Goal: Task Accomplishment & Management: Manage account settings

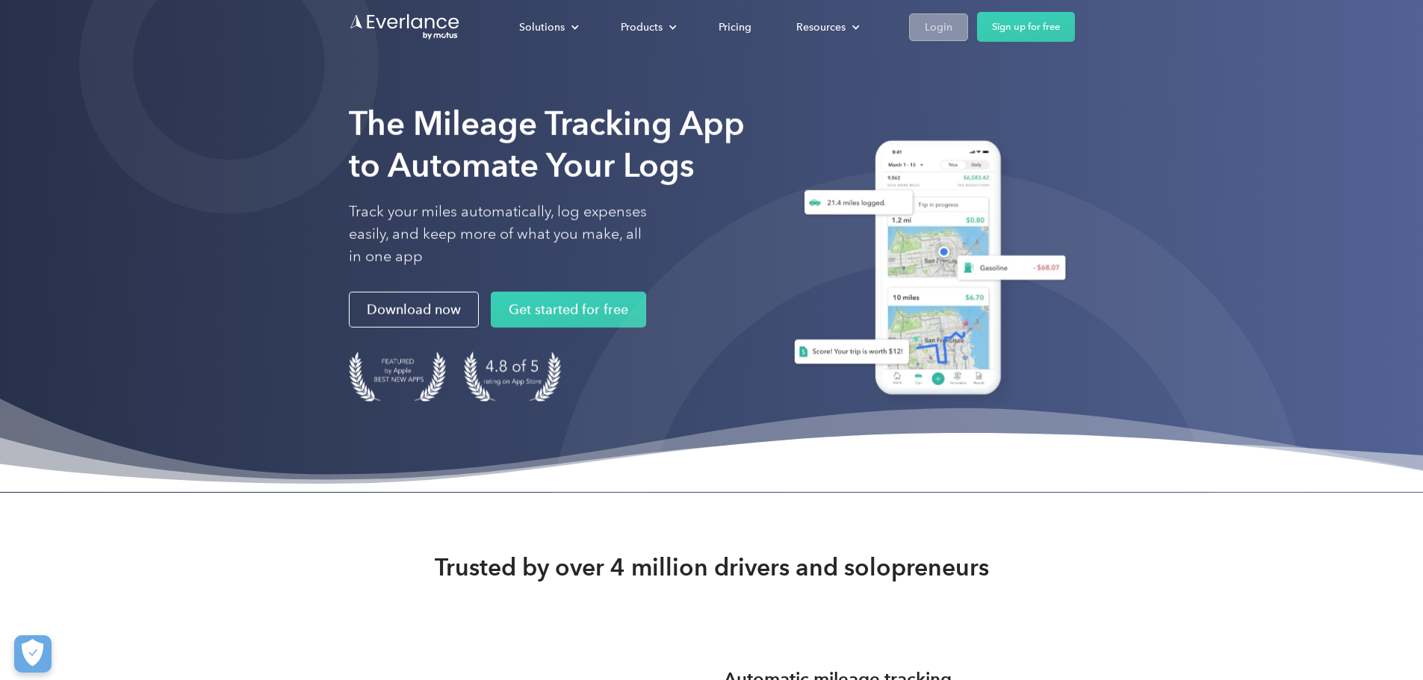
click at [968, 28] on link "Login" at bounding box center [938, 27] width 59 height 28
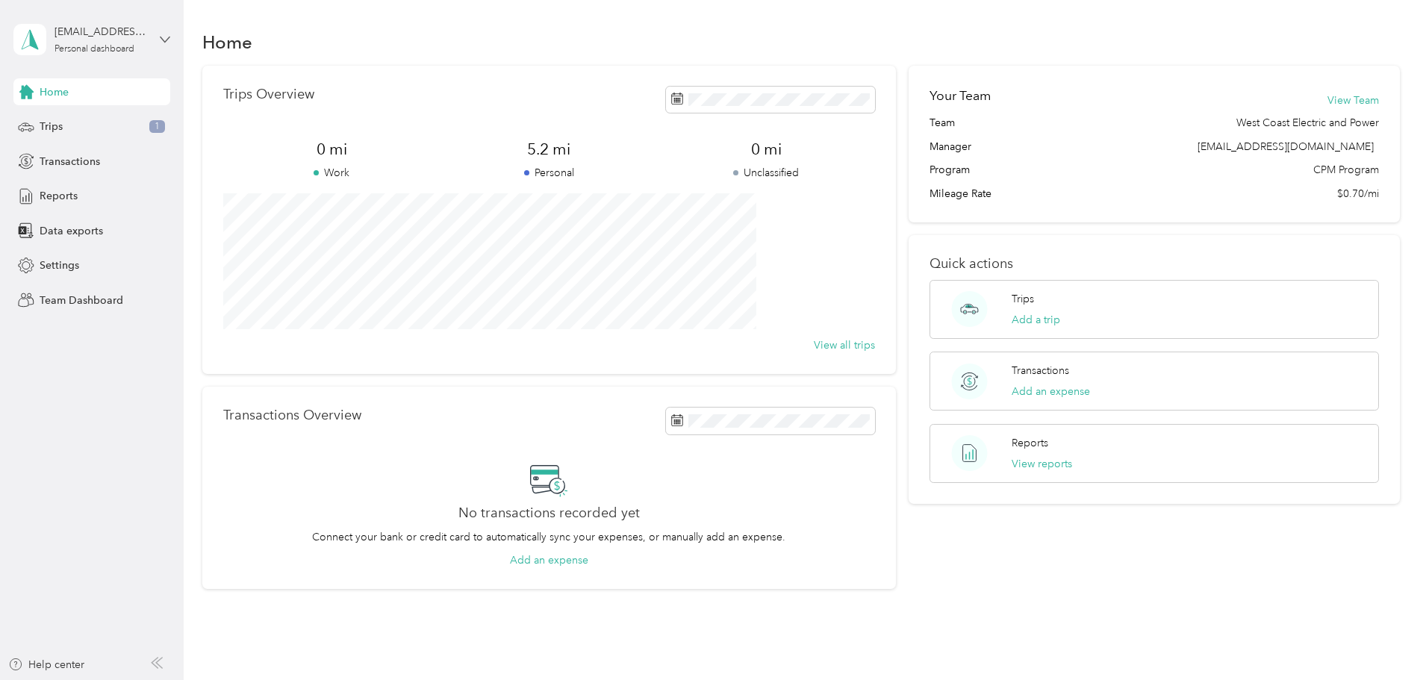
click at [161, 41] on icon at bounding box center [165, 39] width 10 height 10
click at [63, 125] on div "Team dashboard" at bounding box center [67, 123] width 80 height 16
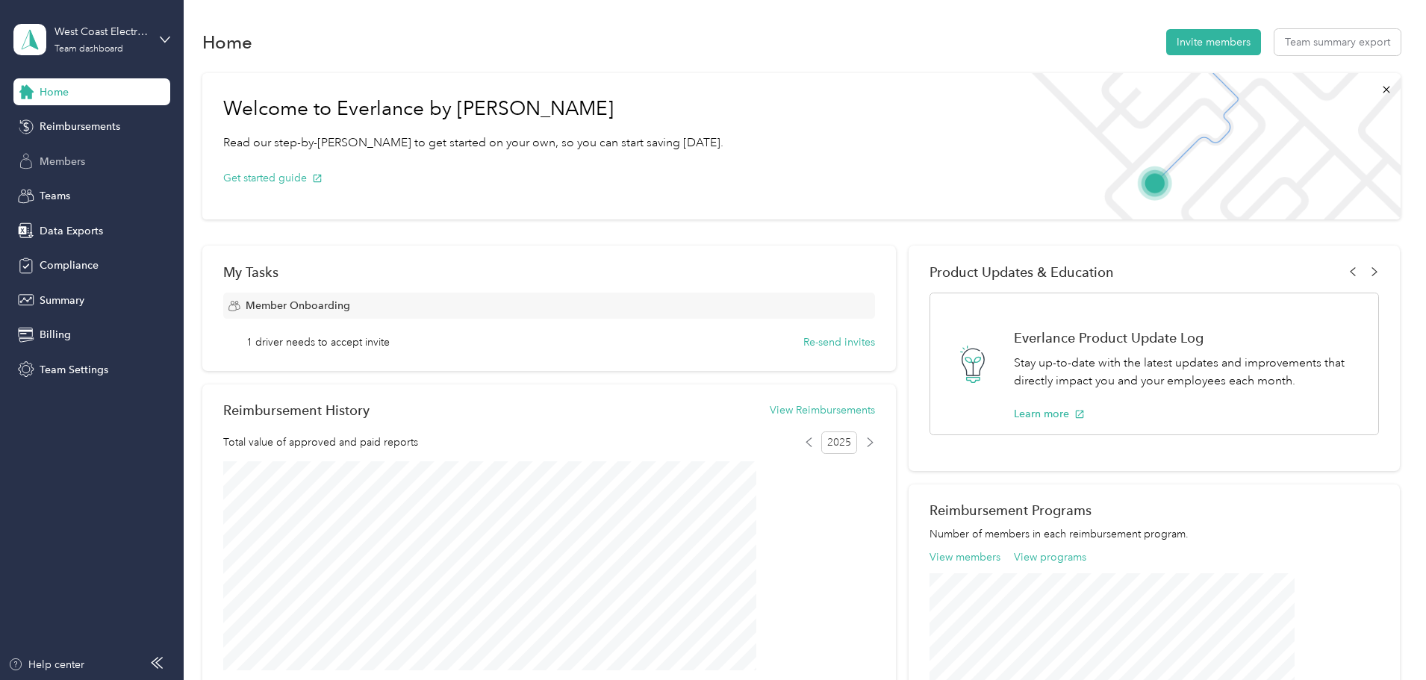
click at [74, 164] on span "Members" at bounding box center [63, 162] width 46 height 16
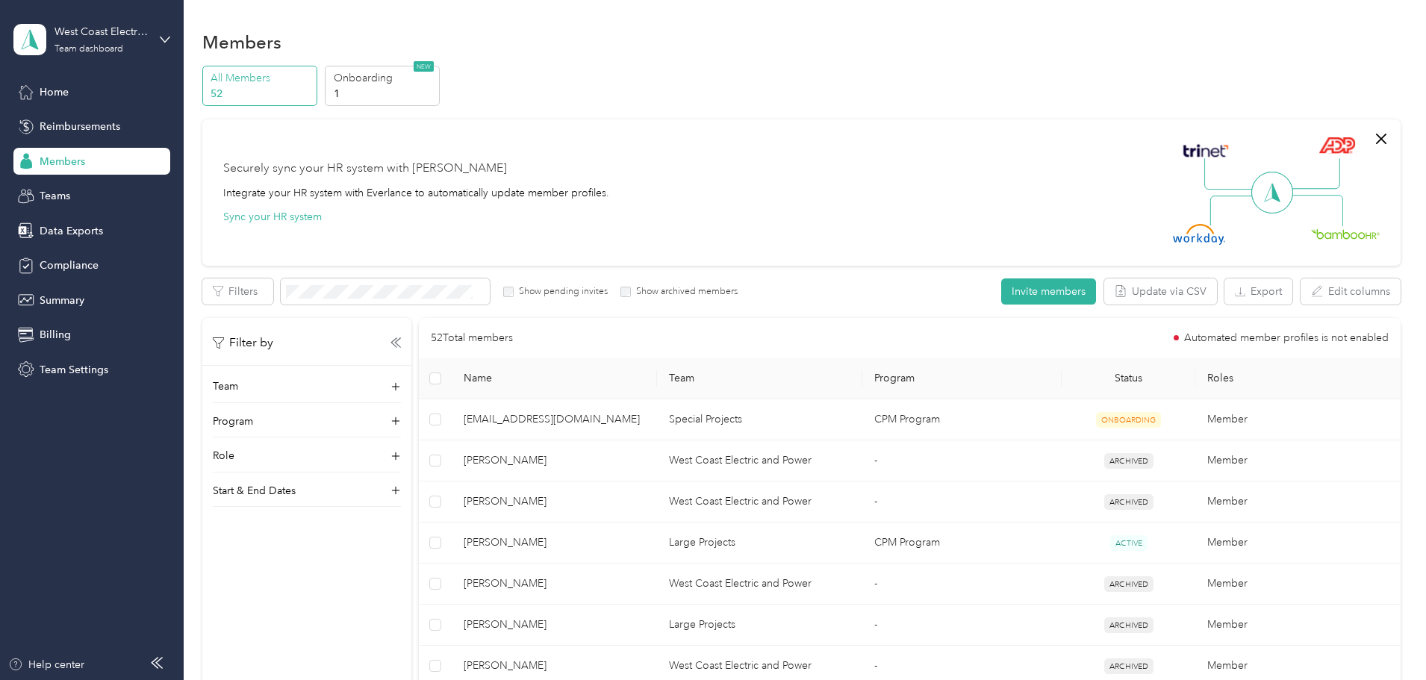
click at [1104, 373] on th "Status" at bounding box center [1128, 378] width 133 height 41
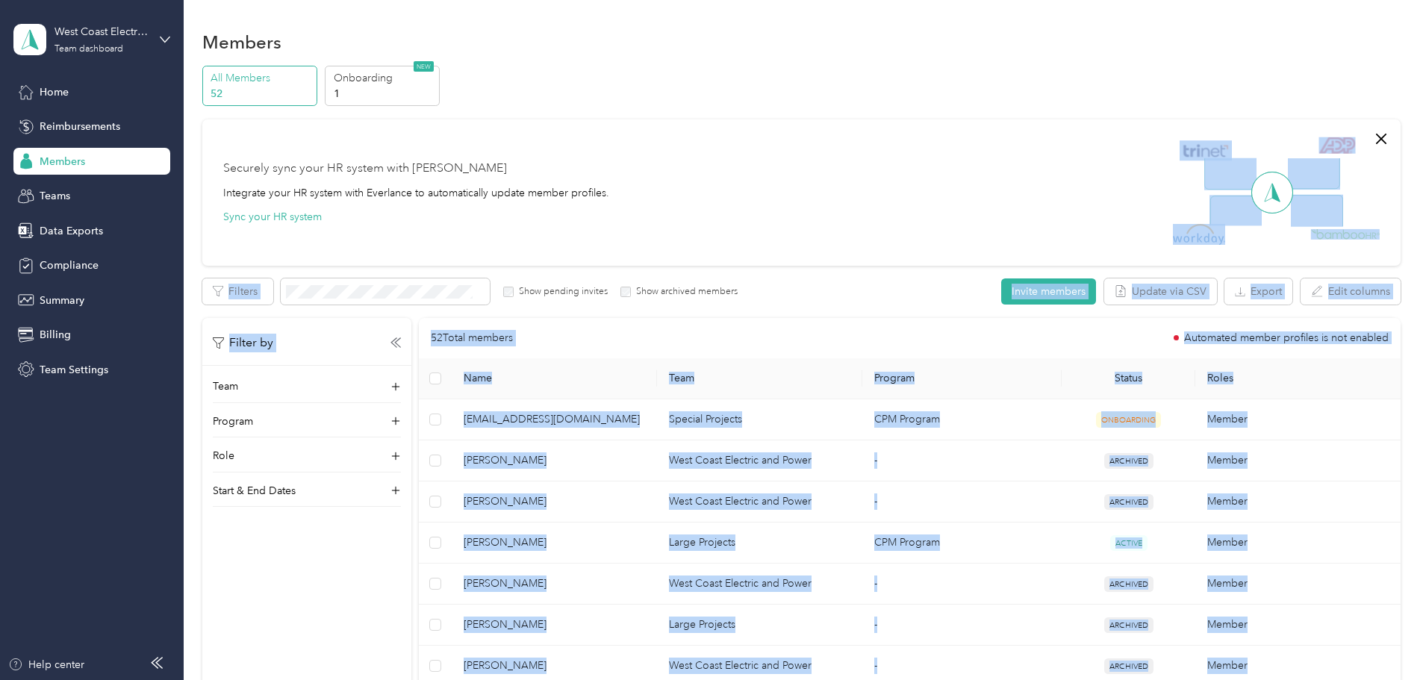
drag, startPoint x: 1153, startPoint y: 283, endPoint x: 1288, endPoint y: 254, distance: 138.3
click at [1288, 254] on body "West Coast Electric and Power Team dashboard Home Reimbursements Members Teams …" at bounding box center [709, 340] width 1419 height 680
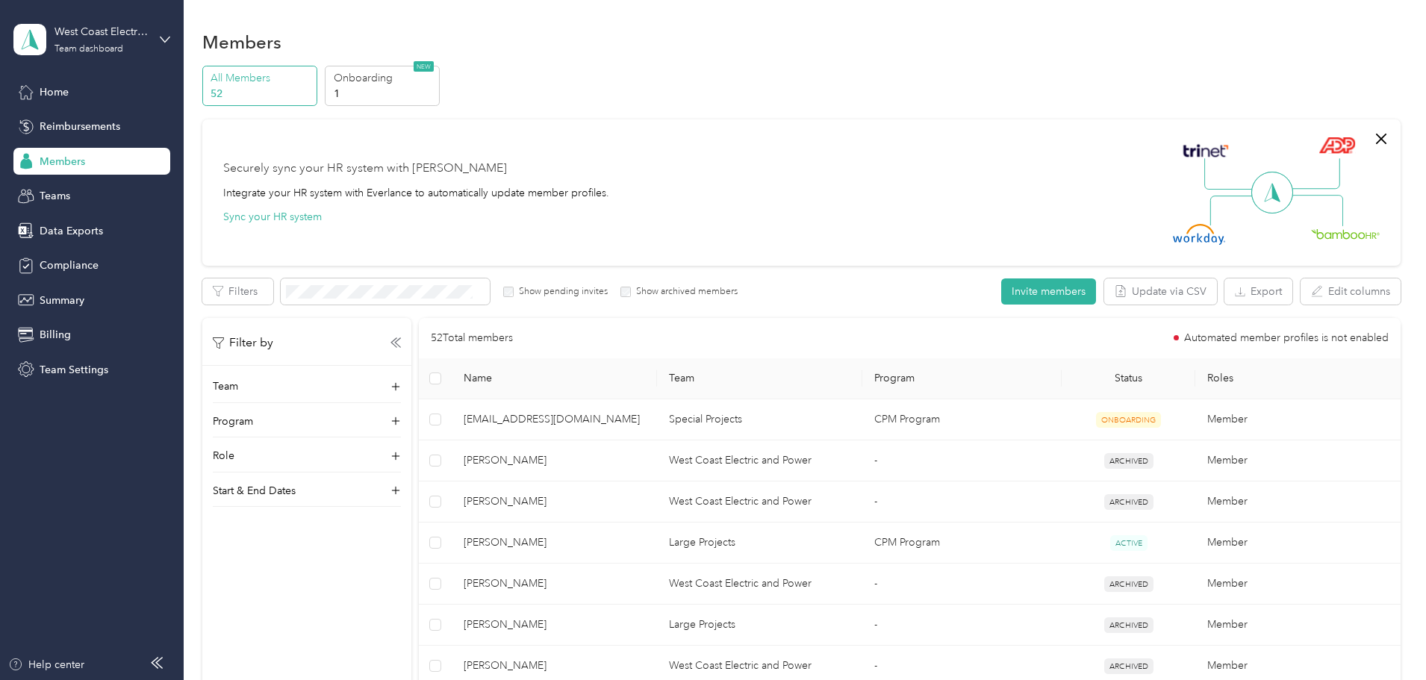
click at [1225, 292] on button "Export" at bounding box center [1259, 292] width 68 height 26
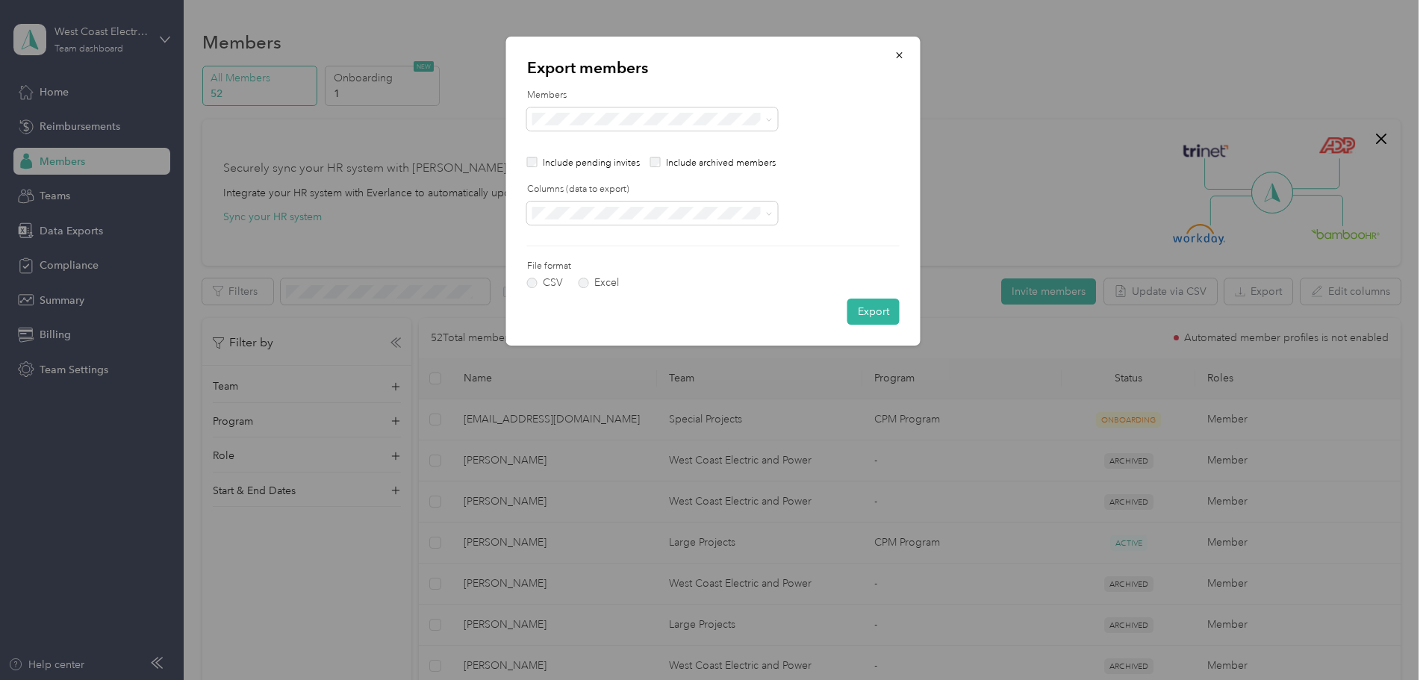
click at [603, 156] on div "Include pending invites Include archived members" at bounding box center [713, 162] width 373 height 42
click at [596, 163] on p "Include pending invites" at bounding box center [591, 163] width 97 height 13
click at [648, 220] on span at bounding box center [652, 214] width 251 height 24
click at [861, 314] on button "Export" at bounding box center [874, 312] width 52 height 26
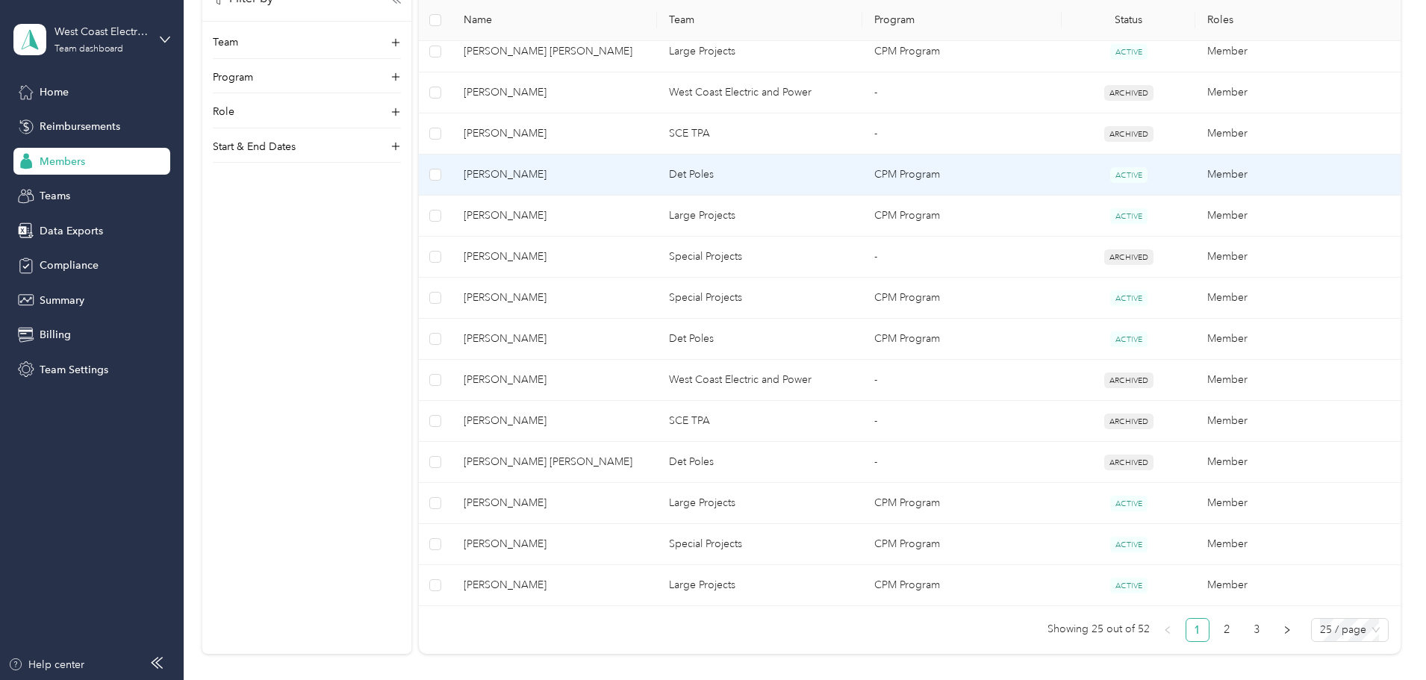
scroll to position [822, 0]
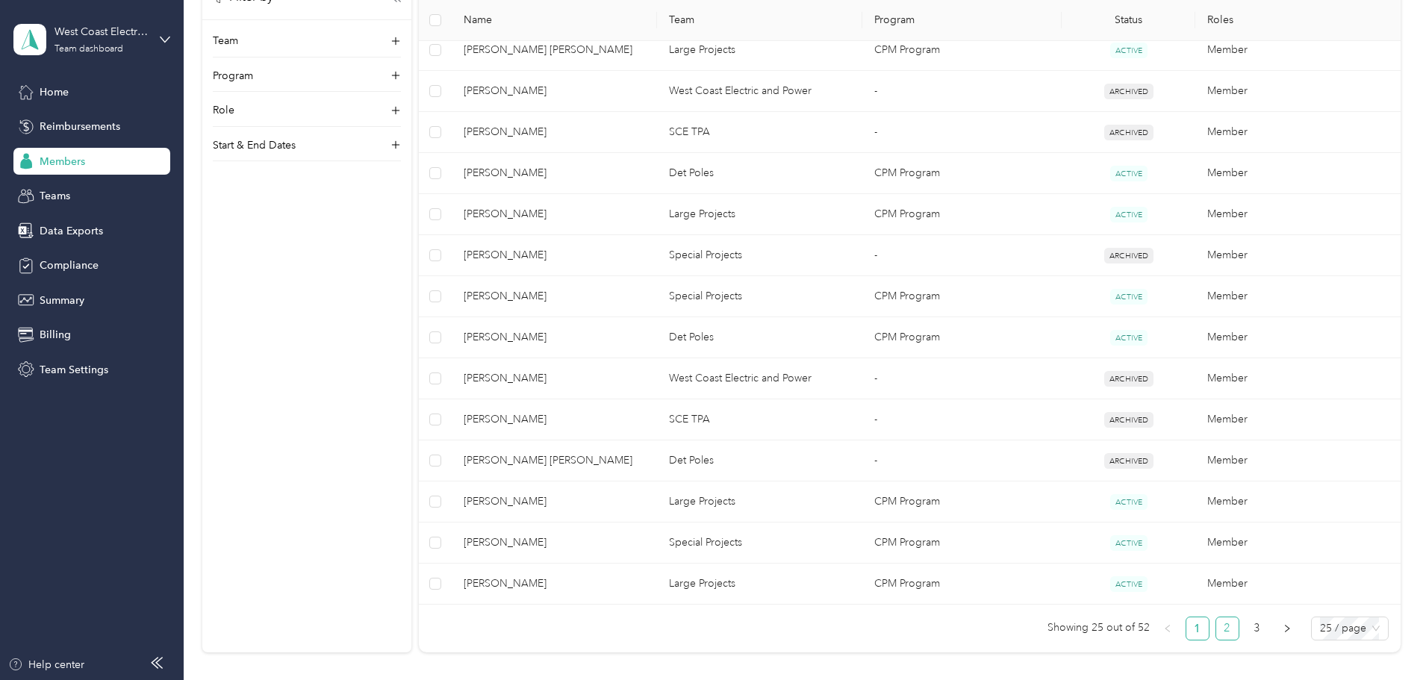
drag, startPoint x: 1116, startPoint y: 631, endPoint x: 1125, endPoint y: 636, distance: 11.0
click at [1217, 631] on link "2" at bounding box center [1228, 629] width 22 height 22
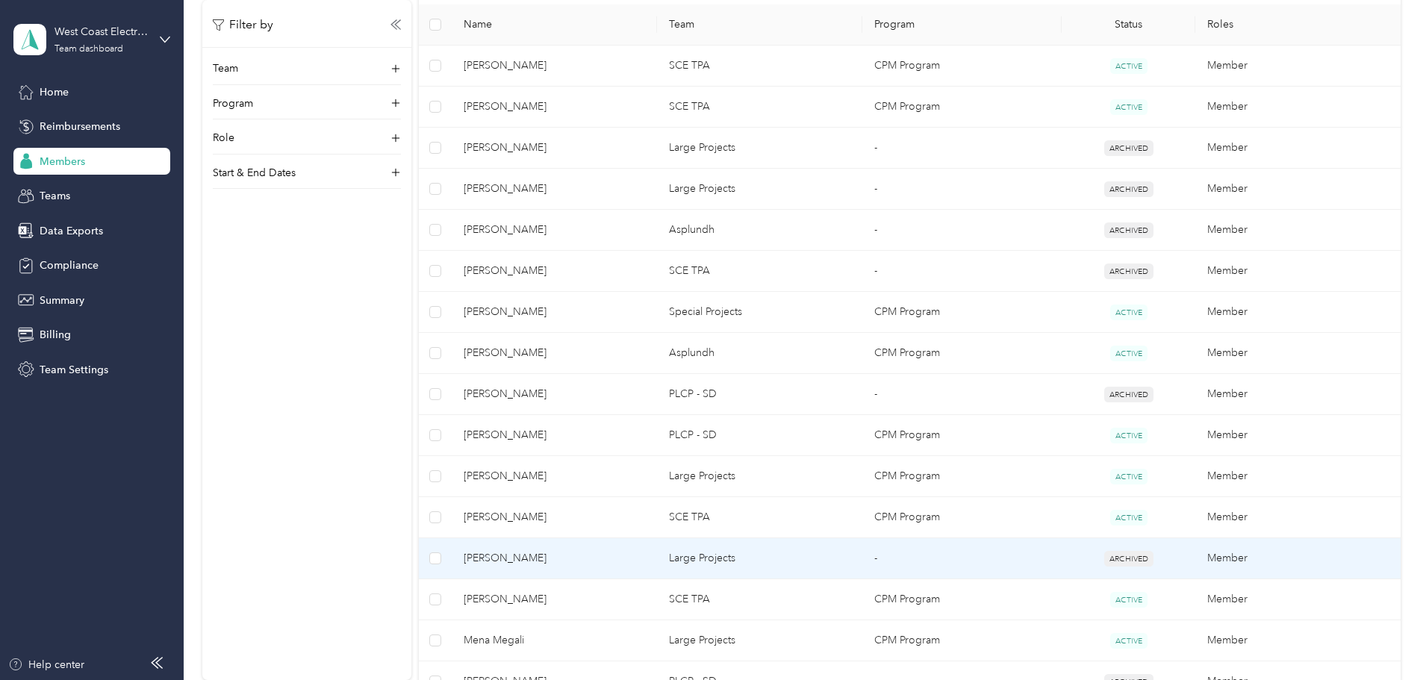
scroll to position [224, 0]
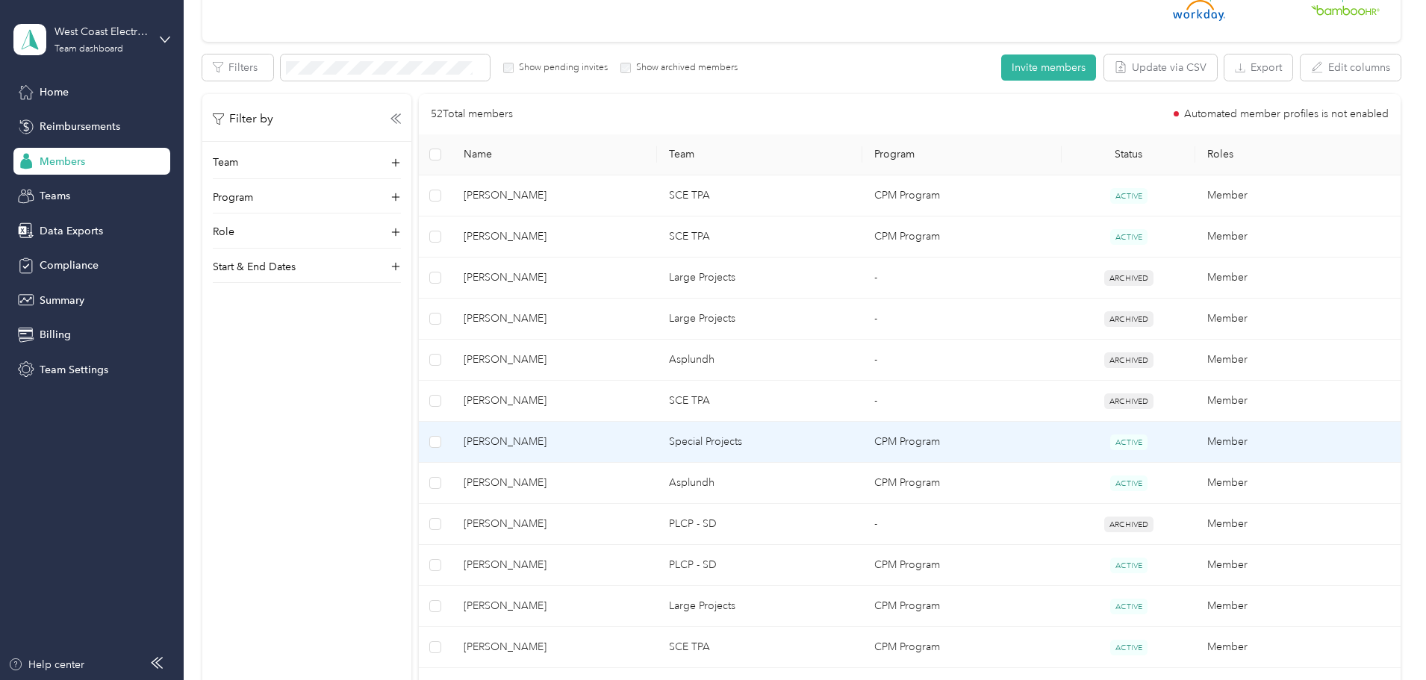
click at [791, 446] on td "Special Projects" at bounding box center [759, 442] width 205 height 41
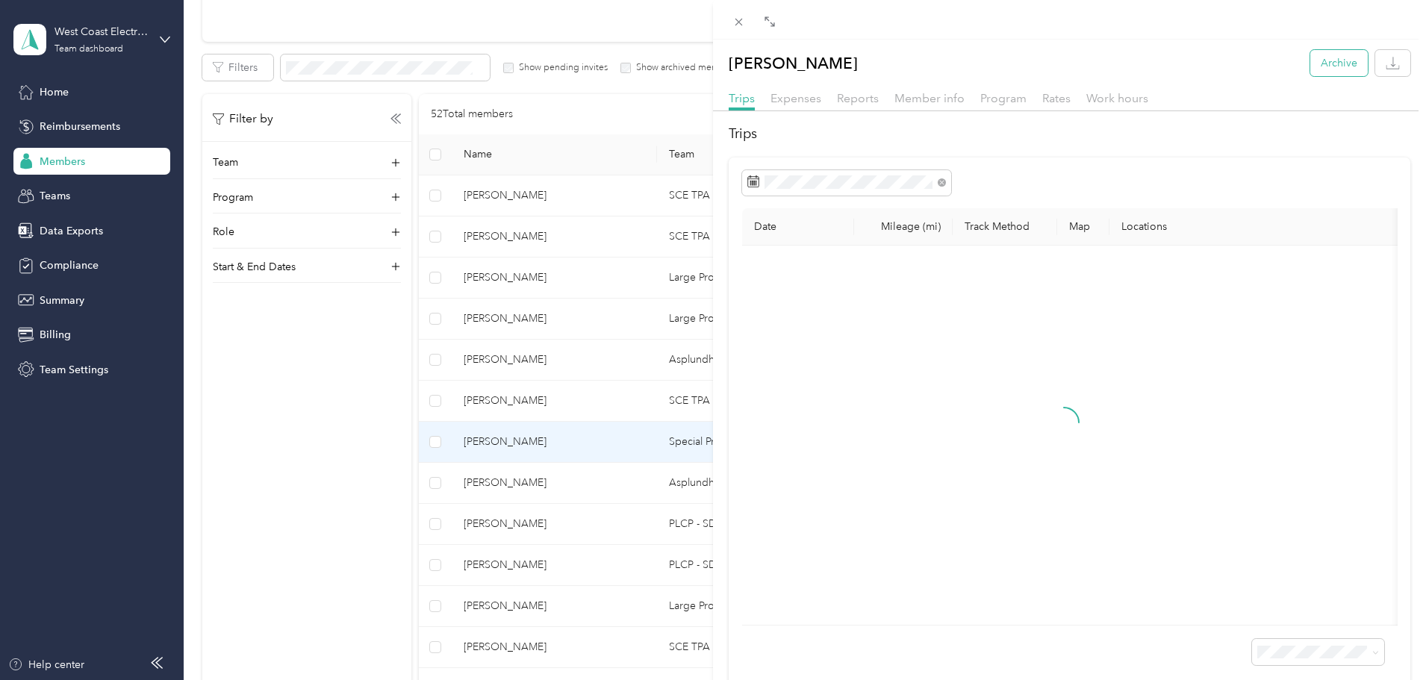
click at [1325, 63] on button "Archive" at bounding box center [1340, 63] width 58 height 26
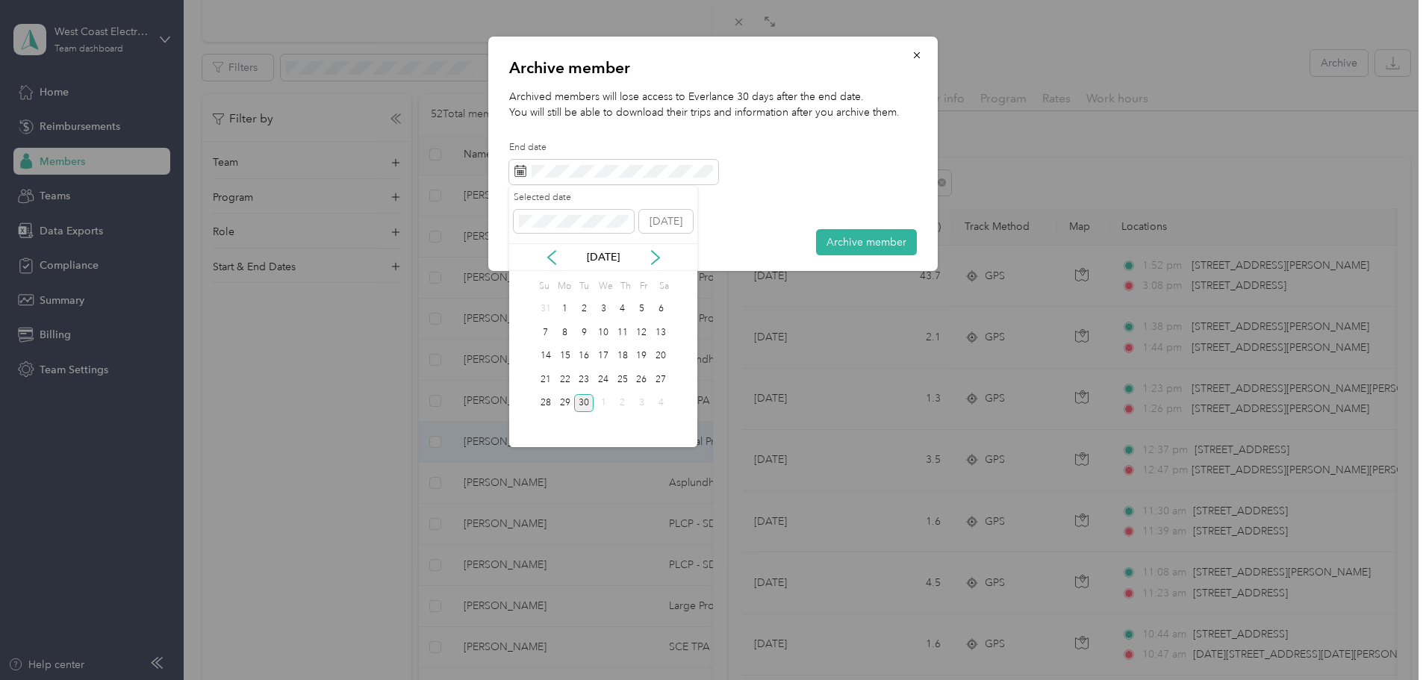
click at [554, 265] on div "[DATE]" at bounding box center [603, 257] width 188 height 28
click at [553, 258] on icon at bounding box center [551, 257] width 15 height 15
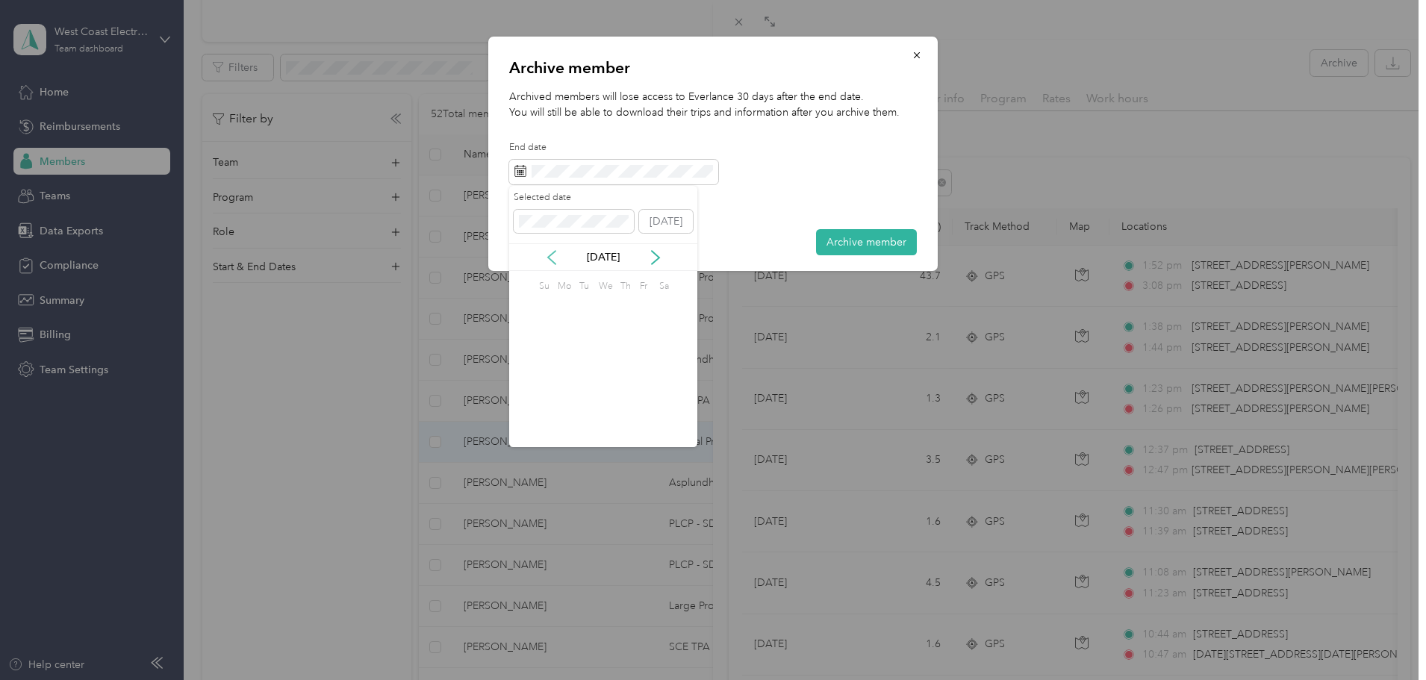
click at [553, 258] on icon at bounding box center [551, 257] width 15 height 15
click at [625, 381] on div "20" at bounding box center [622, 379] width 19 height 19
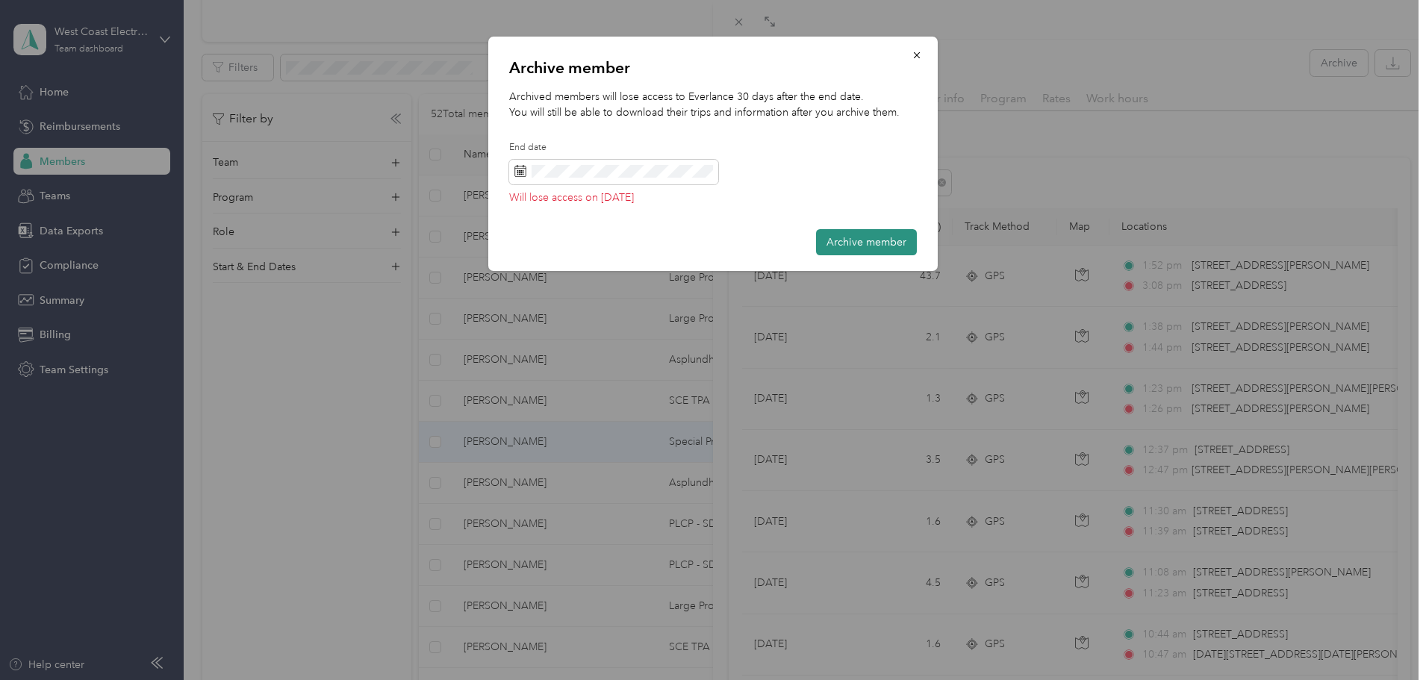
click at [855, 240] on button "Archive member" at bounding box center [866, 242] width 101 height 26
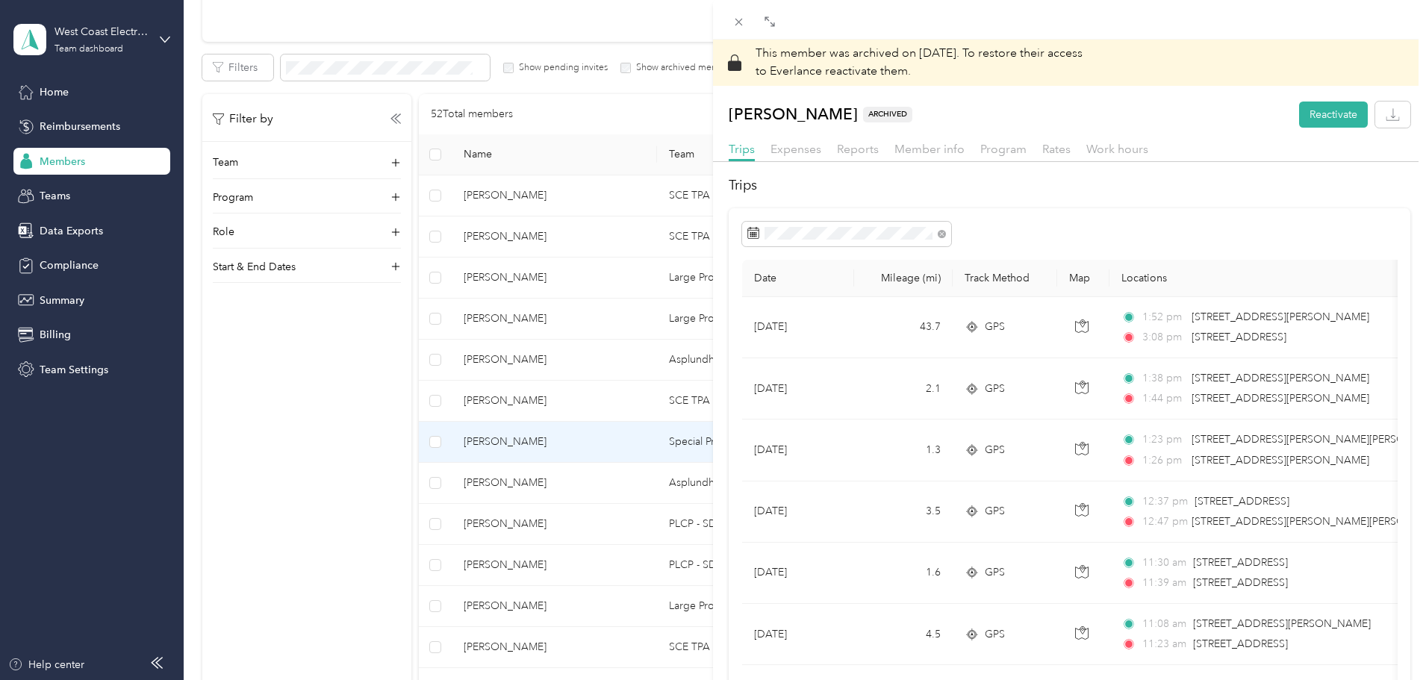
click at [418, 373] on div "This member was archived on [DATE] . To restore their access to Everlance react…" at bounding box center [713, 340] width 1426 height 680
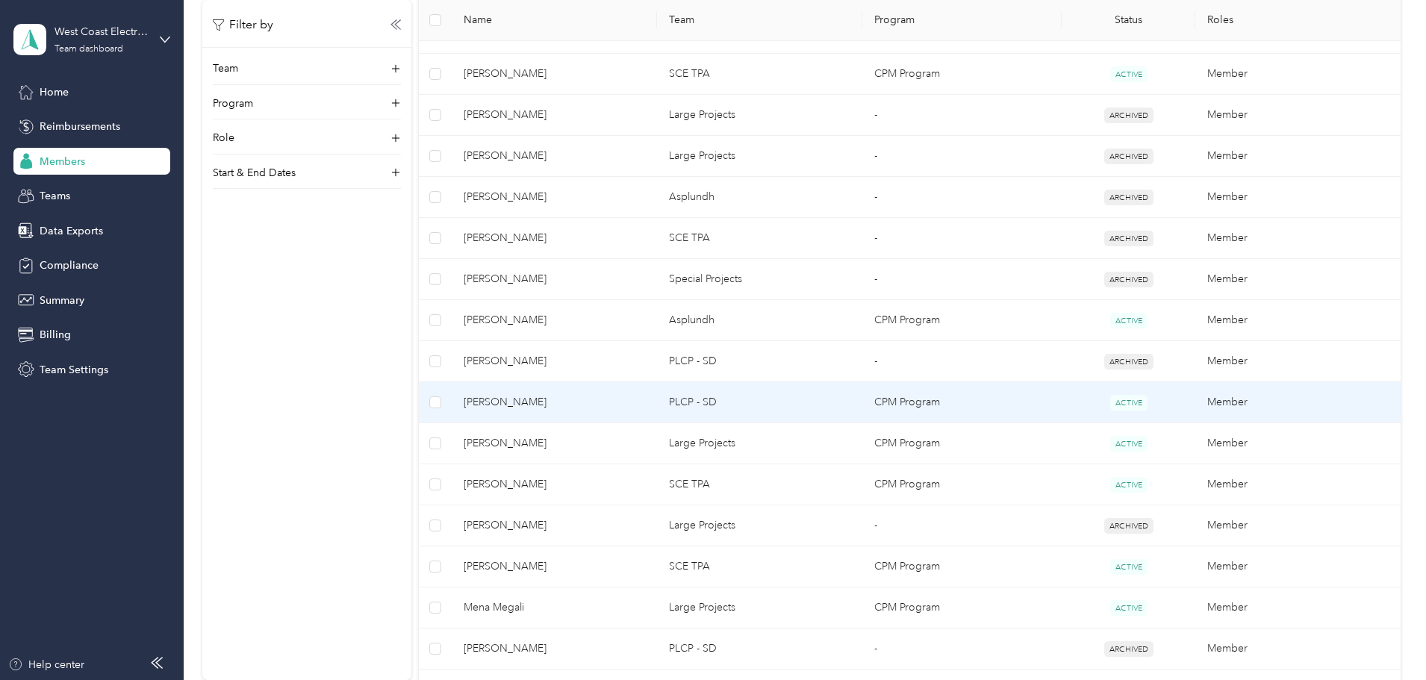
scroll to position [448, 0]
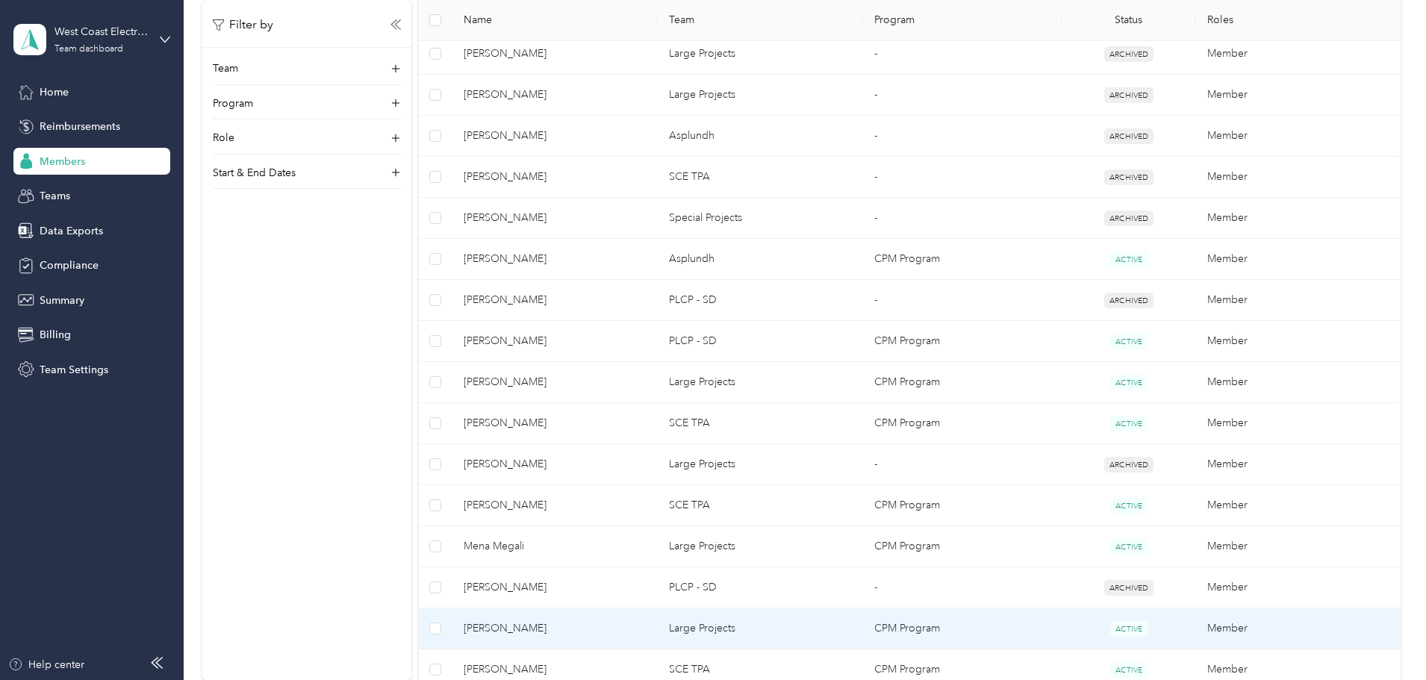
click at [714, 622] on td "Large Projects" at bounding box center [759, 629] width 205 height 41
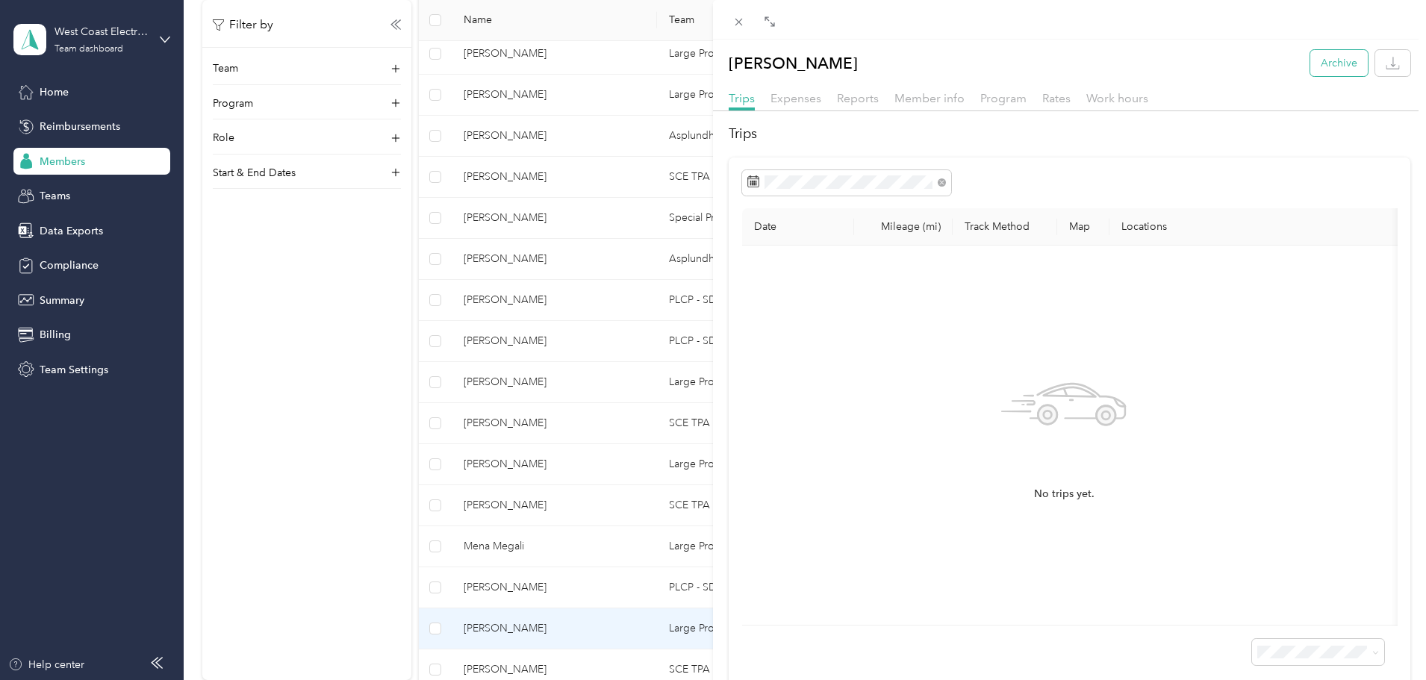
click at [1321, 59] on button "Archive" at bounding box center [1340, 63] width 58 height 26
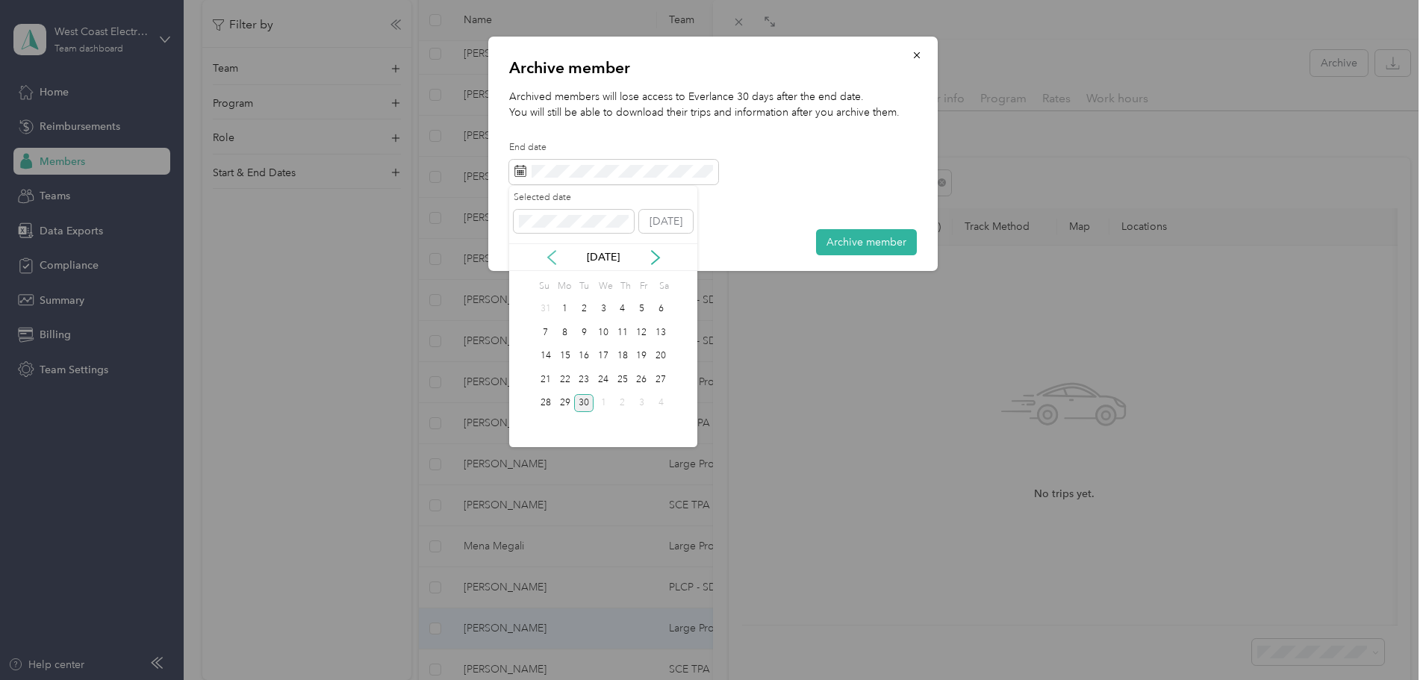
click at [546, 255] on icon at bounding box center [551, 257] width 15 height 15
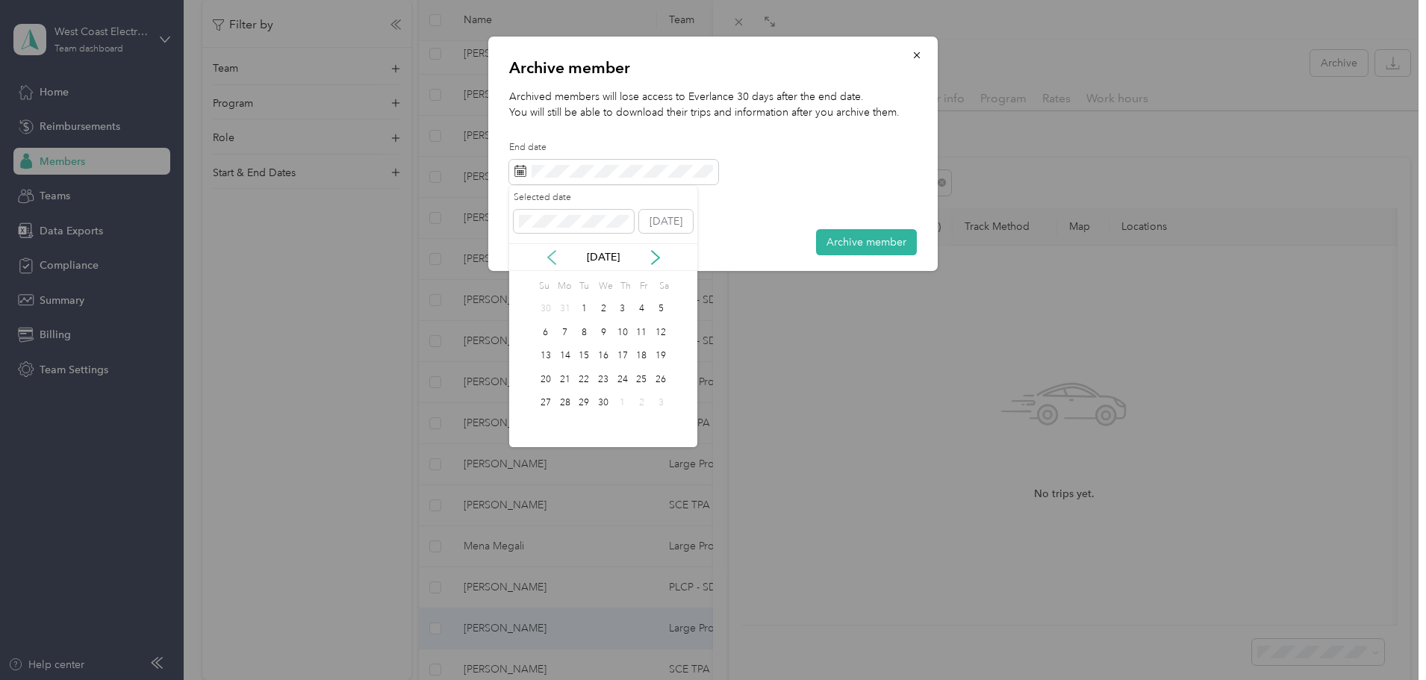
click at [546, 255] on icon at bounding box center [551, 257] width 15 height 15
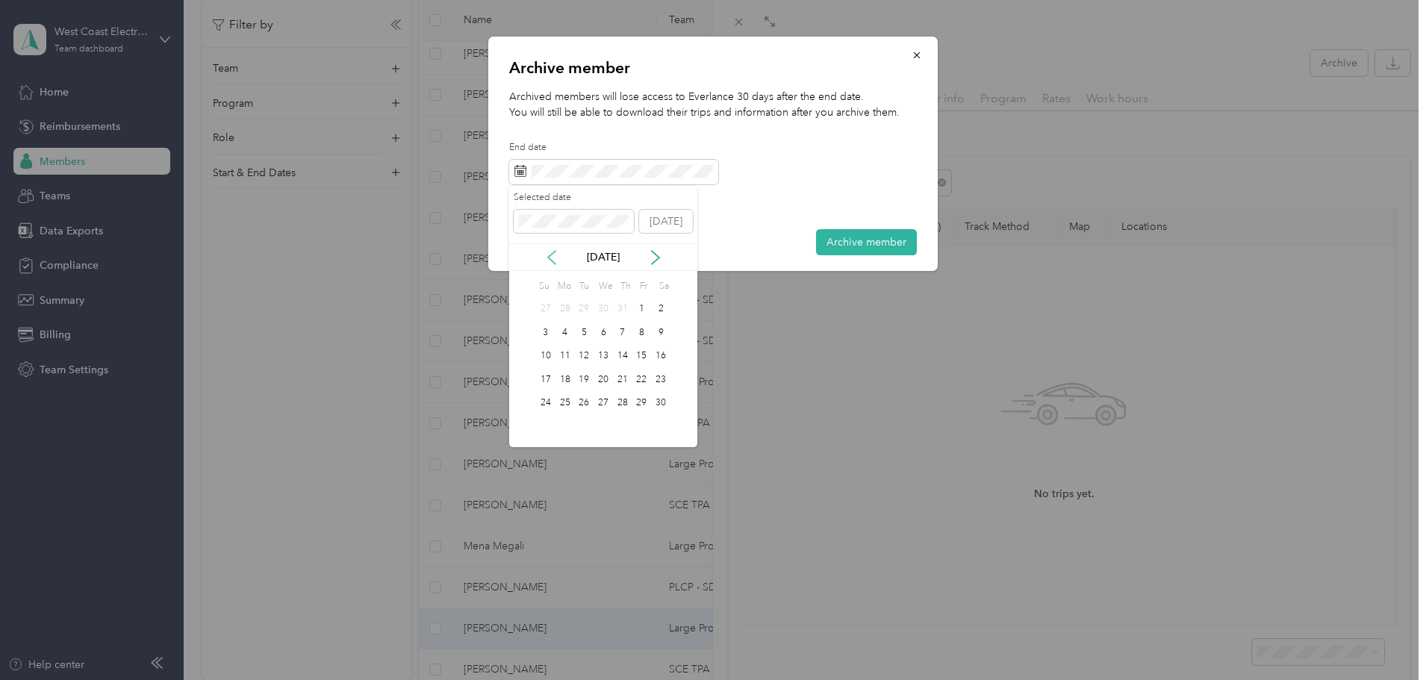
click at [546, 255] on icon at bounding box center [551, 257] width 15 height 15
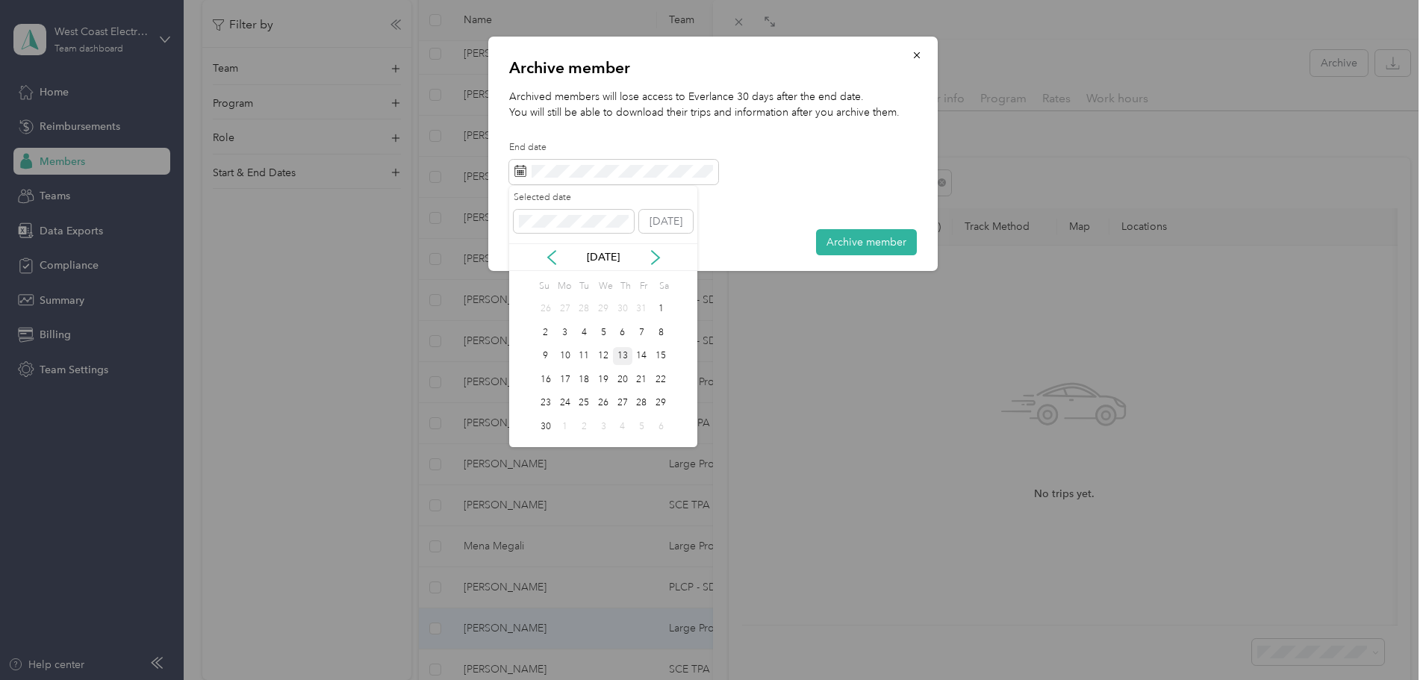
click at [616, 350] on div "13" at bounding box center [622, 356] width 19 height 19
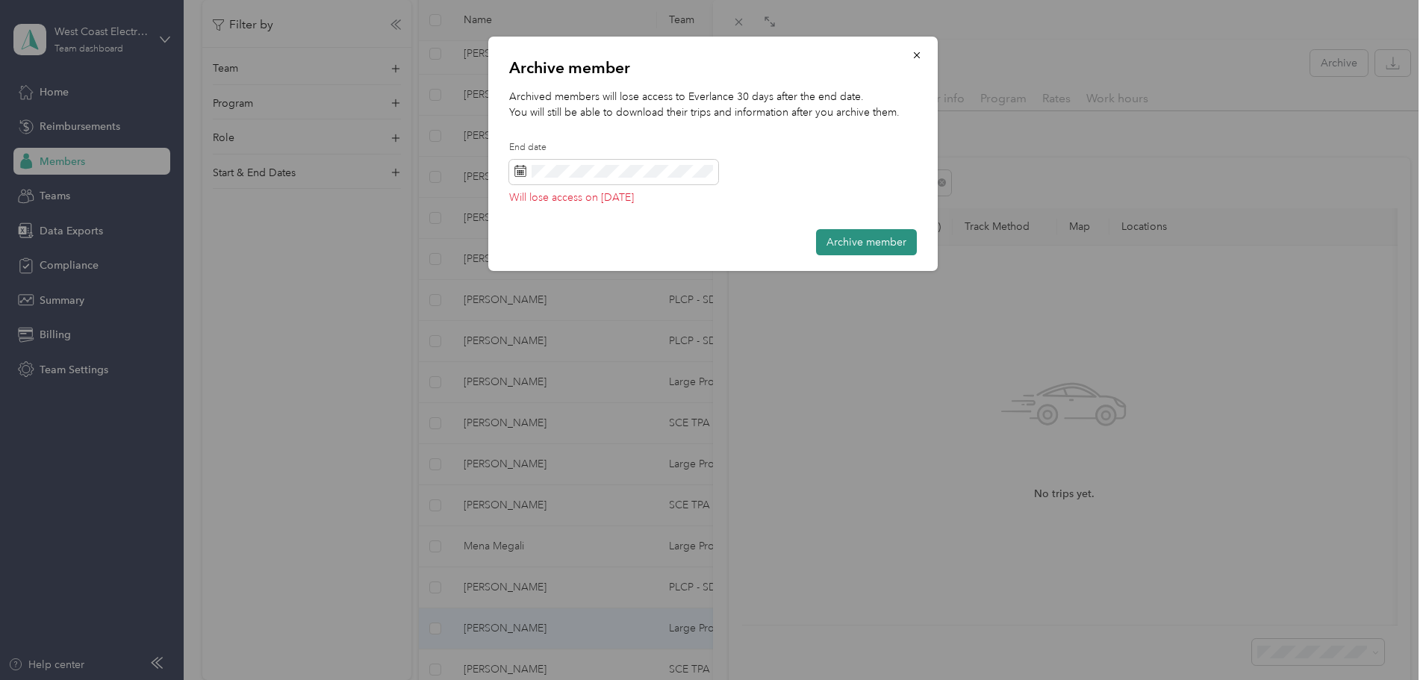
click at [842, 255] on button "Archive member" at bounding box center [866, 242] width 101 height 26
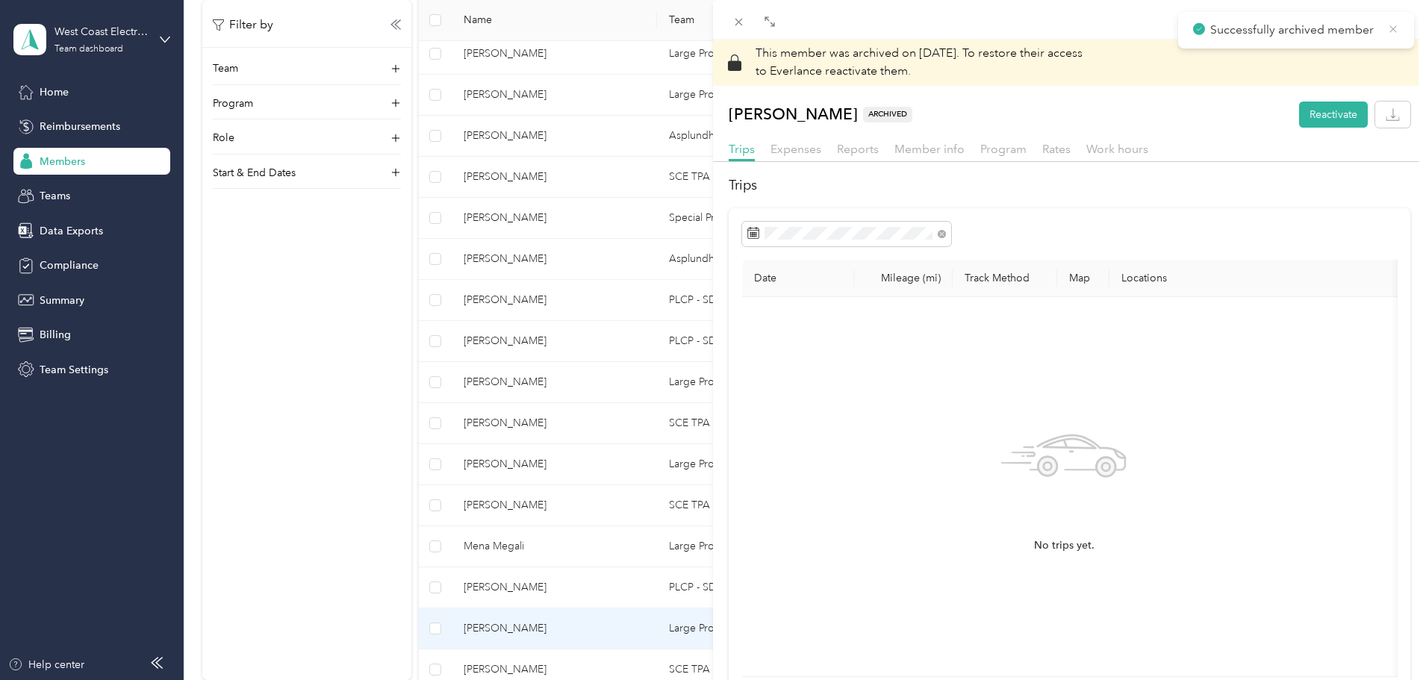
click at [1392, 28] on icon at bounding box center [1393, 28] width 7 height 7
click at [735, 23] on icon at bounding box center [739, 22] width 13 height 13
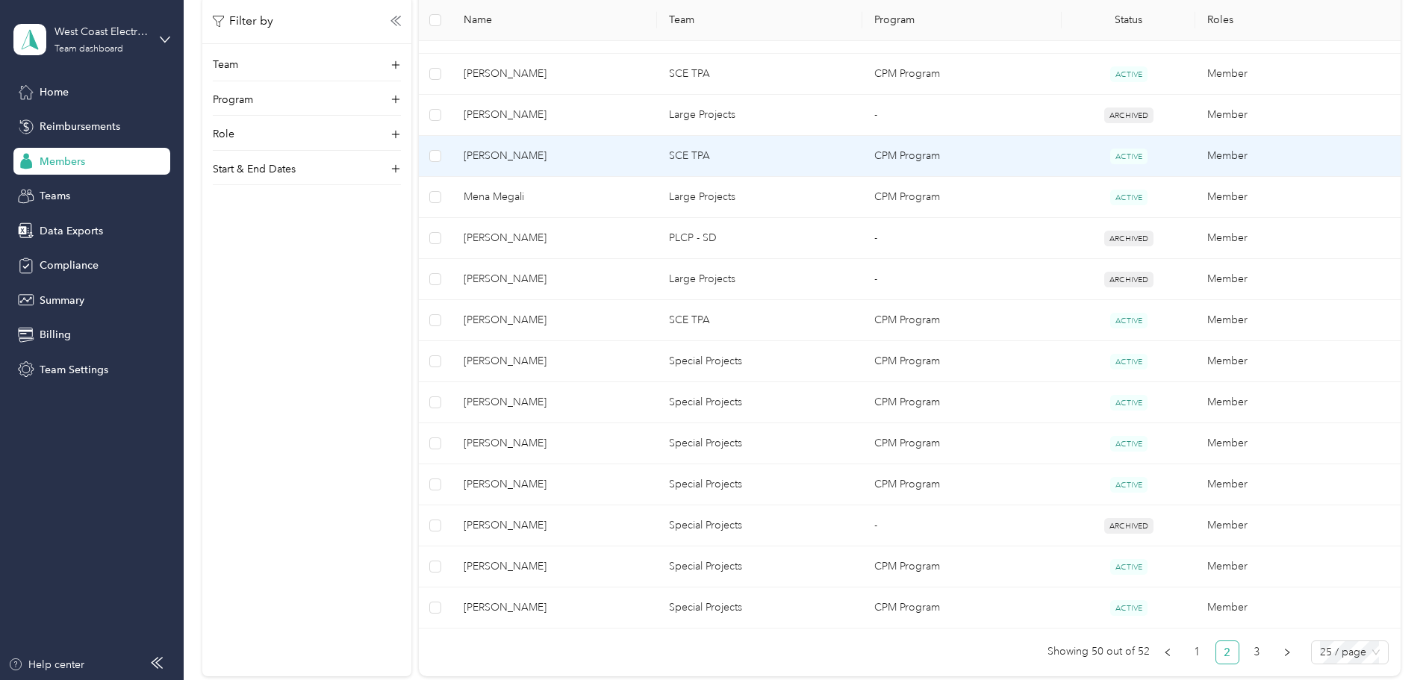
scroll to position [822, 0]
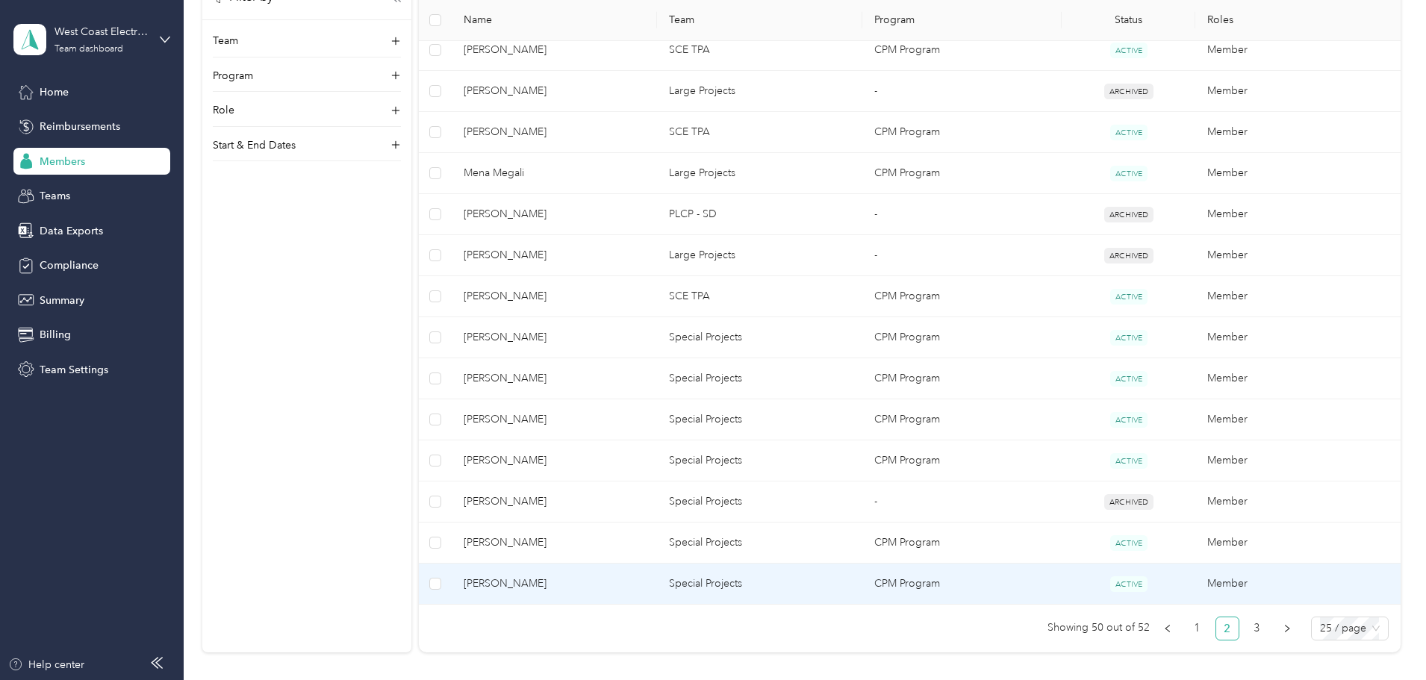
click at [946, 581] on td "CPM Program" at bounding box center [963, 584] width 200 height 41
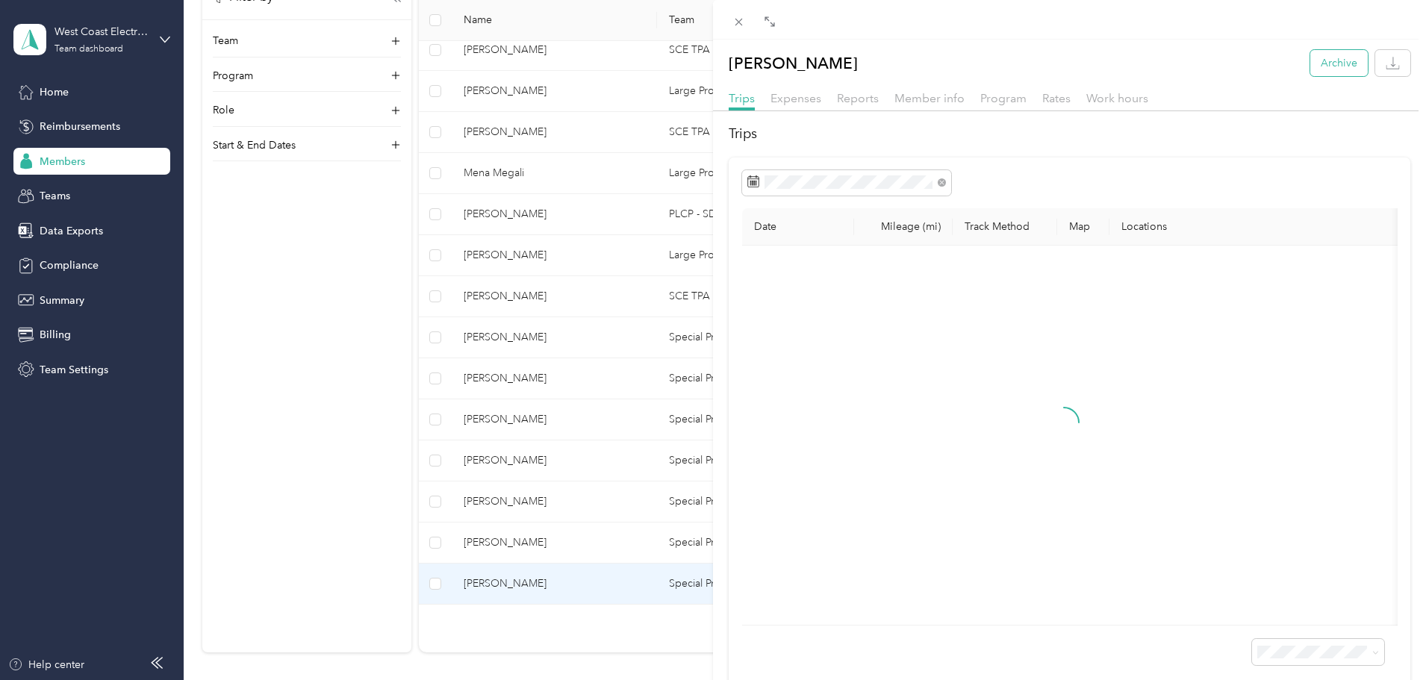
click at [1326, 62] on button "Archive" at bounding box center [1340, 63] width 58 height 26
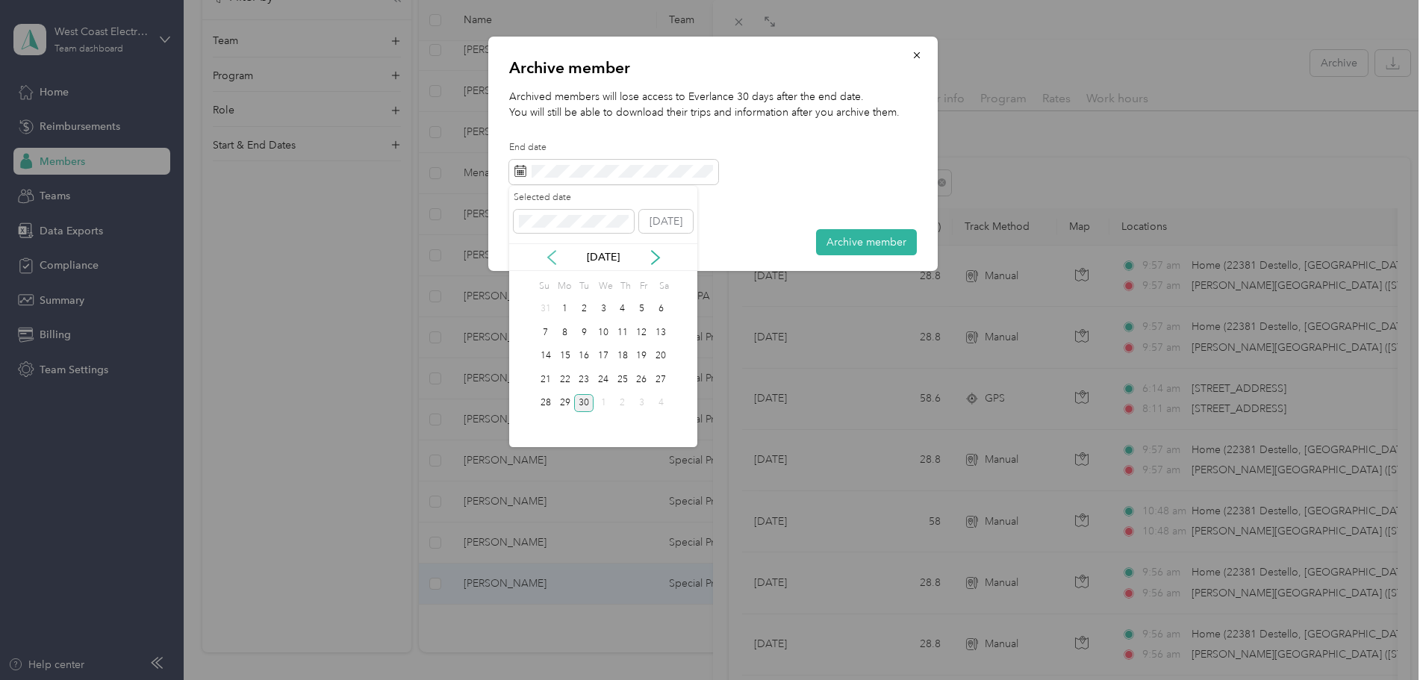
click at [547, 256] on icon at bounding box center [551, 257] width 15 height 15
click at [543, 432] on div "31" at bounding box center [545, 426] width 19 height 19
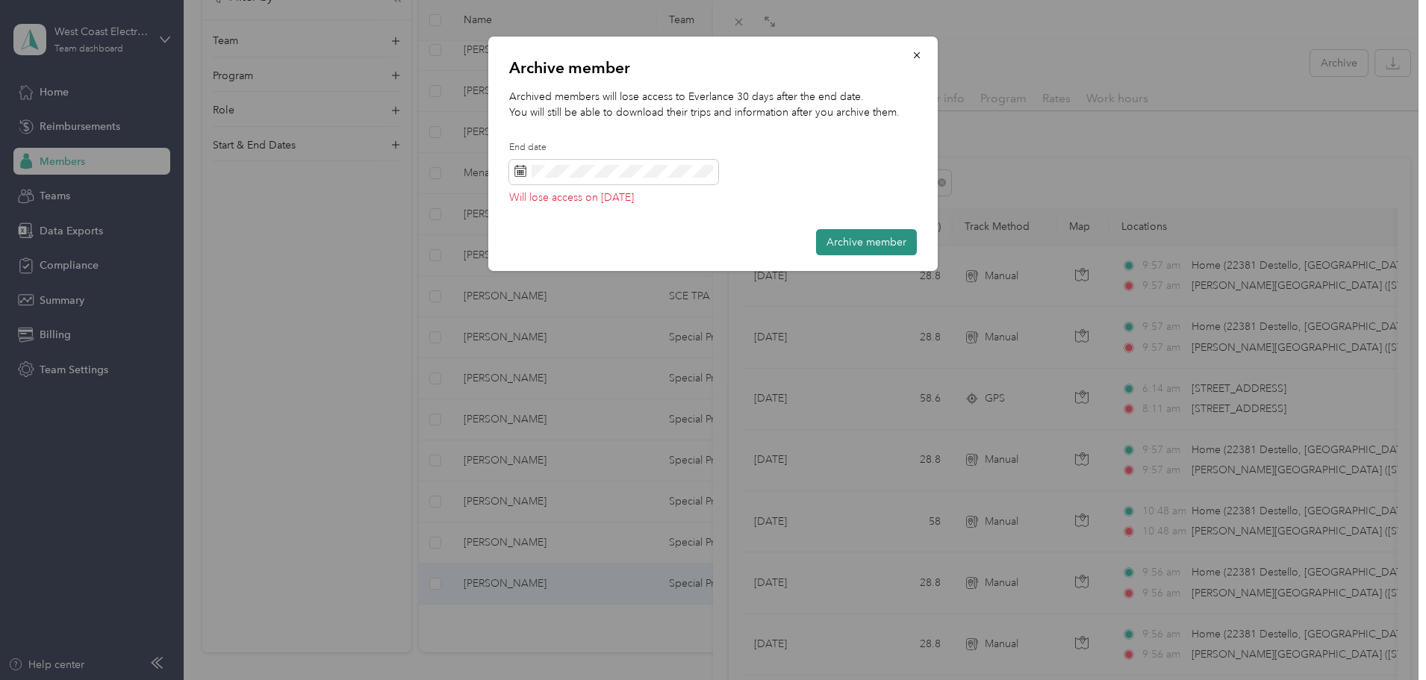
click at [853, 249] on button "Archive member" at bounding box center [866, 242] width 101 height 26
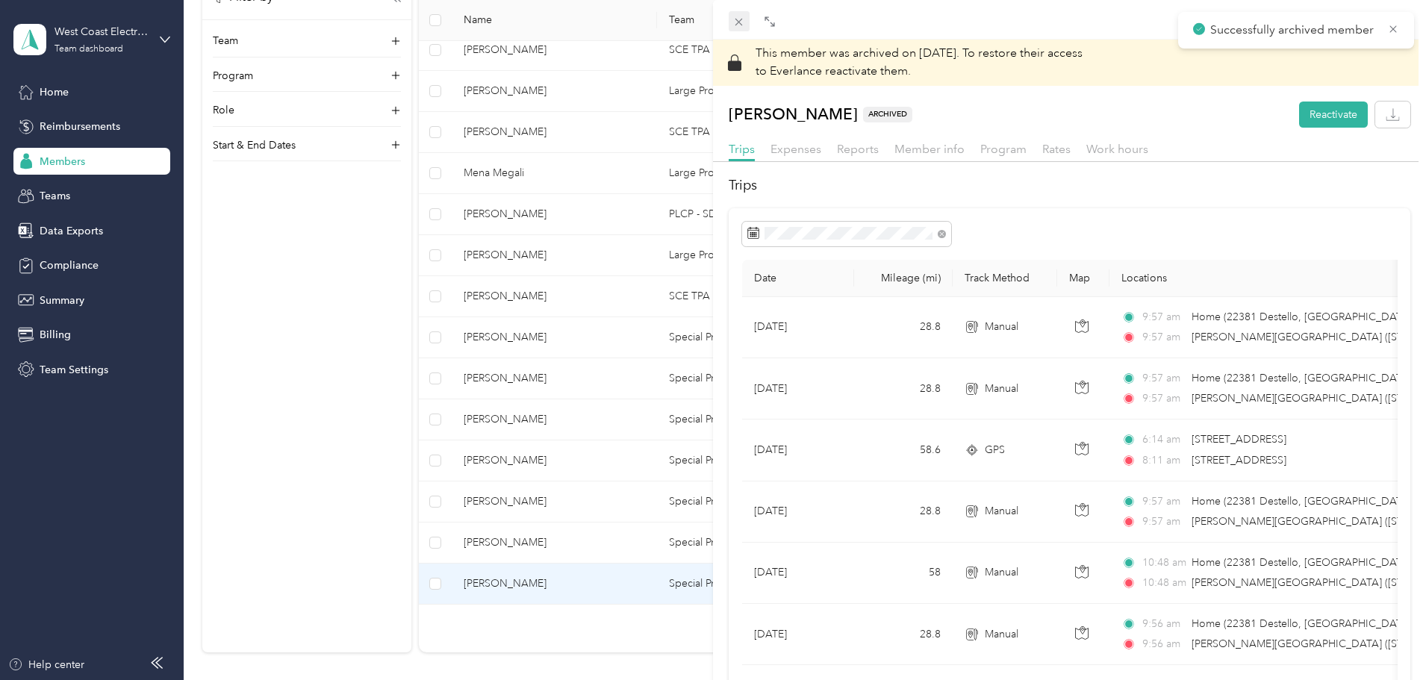
click at [739, 24] on icon at bounding box center [739, 22] width 13 height 13
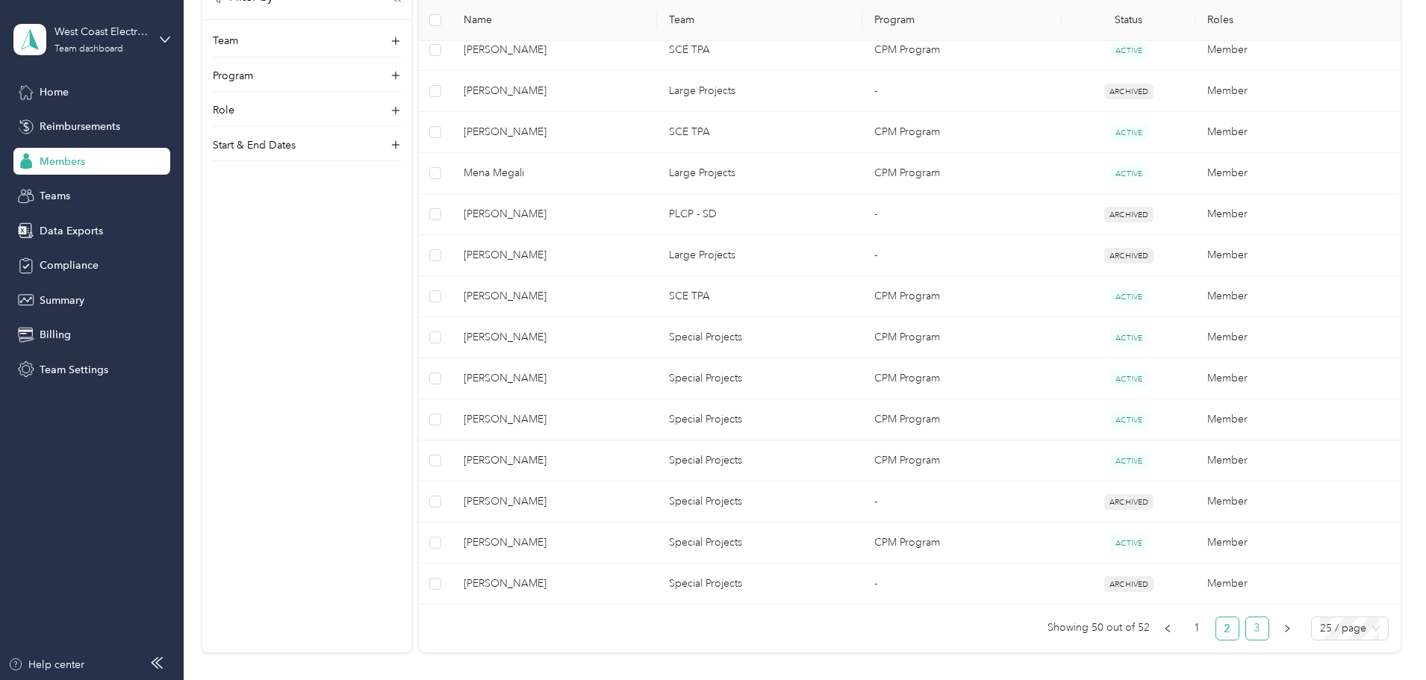
click at [1246, 632] on link "3" at bounding box center [1257, 629] width 22 height 22
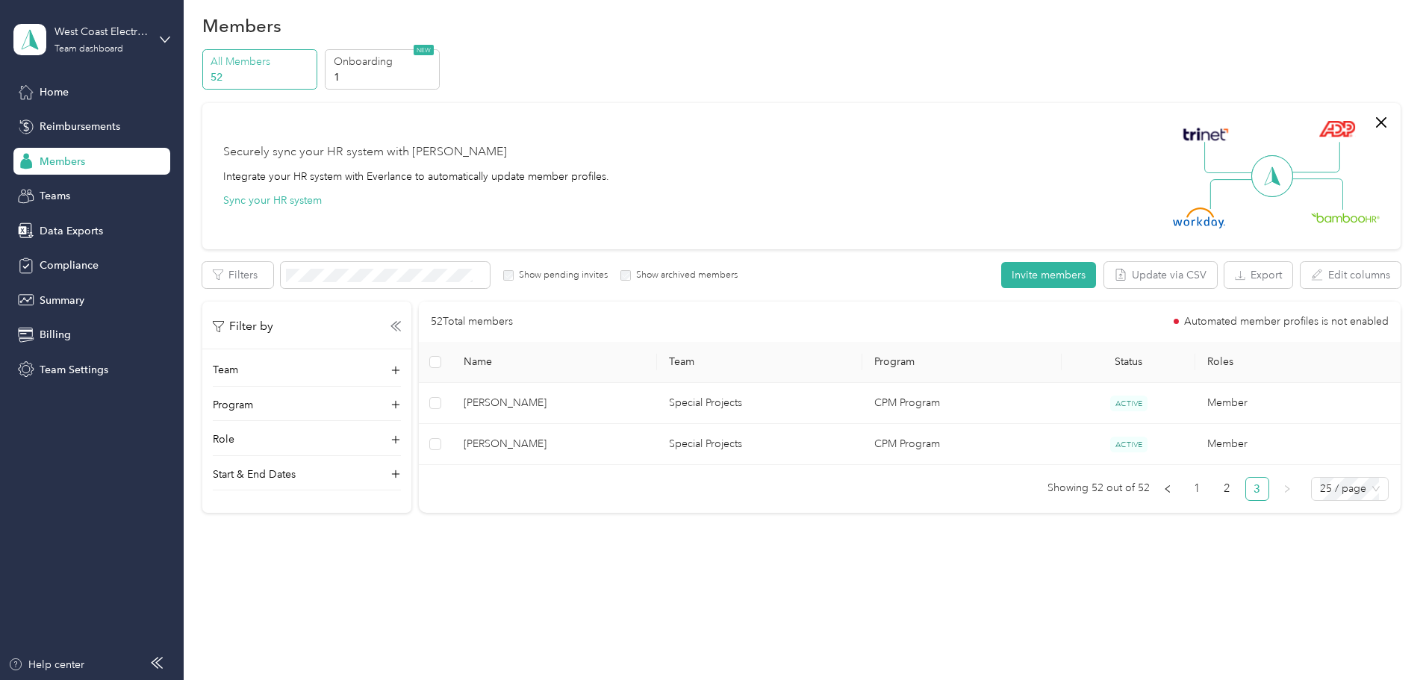
scroll to position [16, 0]
click at [435, 78] on p "1" at bounding box center [385, 77] width 102 height 16
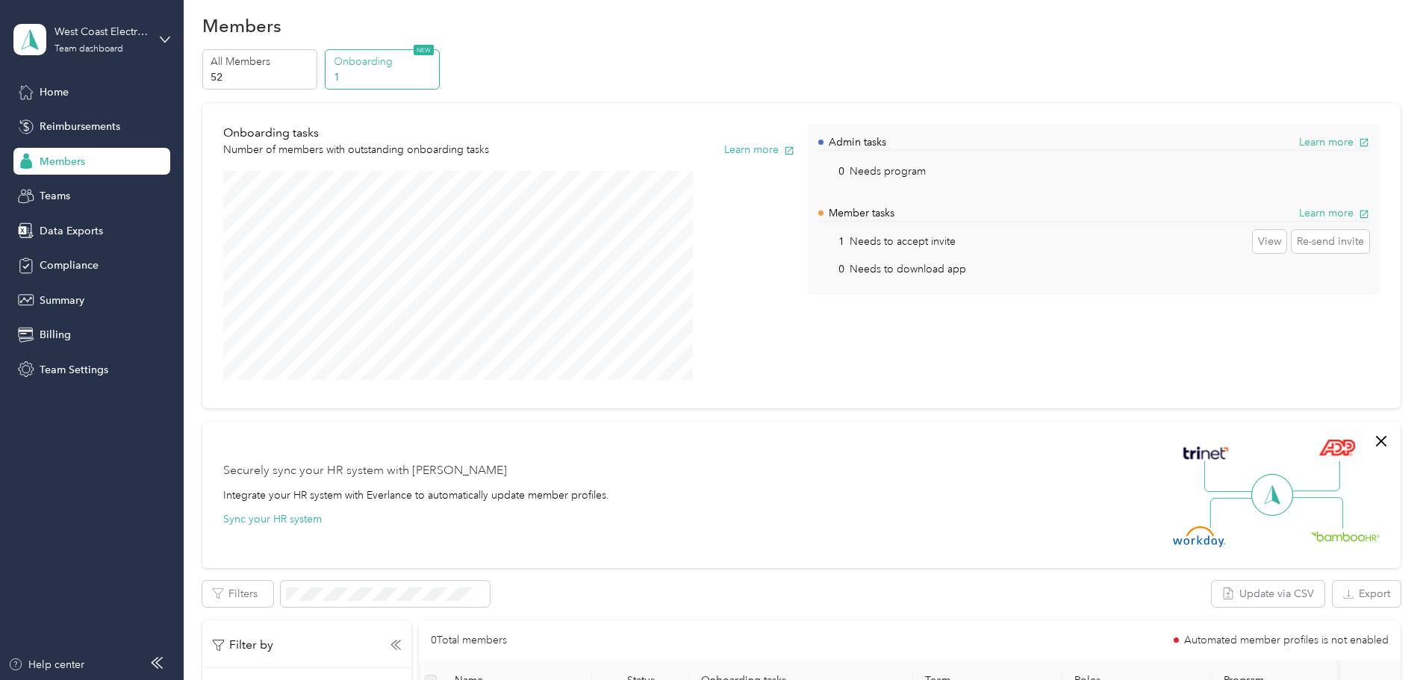
scroll to position [465, 0]
